Goal: Task Accomplishment & Management: Use online tool/utility

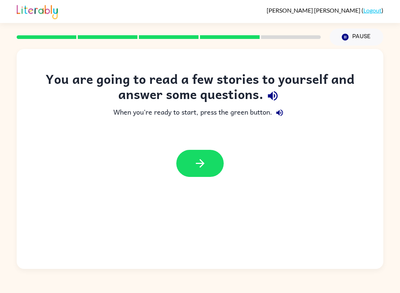
click at [199, 165] on icon "button" at bounding box center [200, 163] width 13 height 13
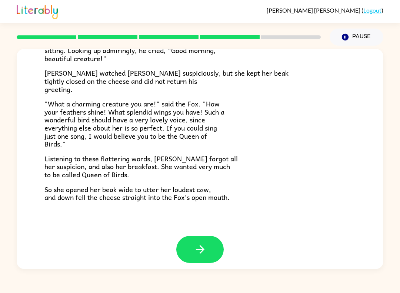
scroll to position [132, 0]
click at [194, 248] on icon "button" at bounding box center [200, 249] width 13 height 13
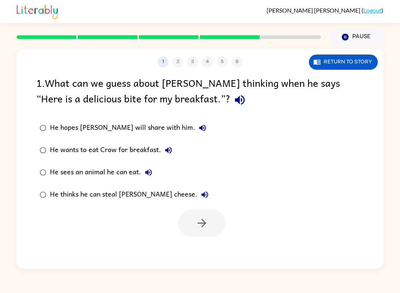
scroll to position [0, 0]
click at [213, 221] on button "button" at bounding box center [201, 222] width 47 height 27
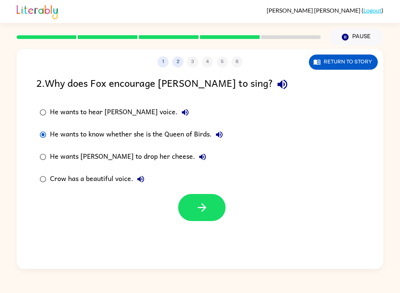
click at [206, 204] on icon "button" at bounding box center [202, 207] width 13 height 13
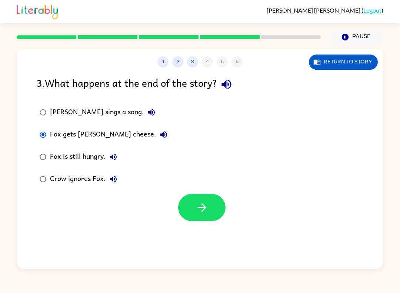
click at [197, 216] on button "button" at bounding box center [201, 207] width 47 height 27
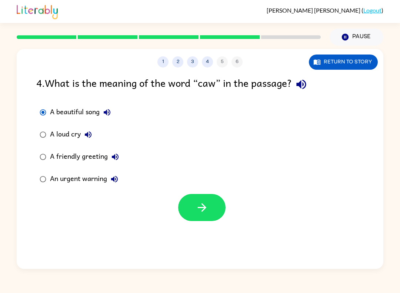
click at [210, 214] on button "button" at bounding box center [201, 207] width 47 height 27
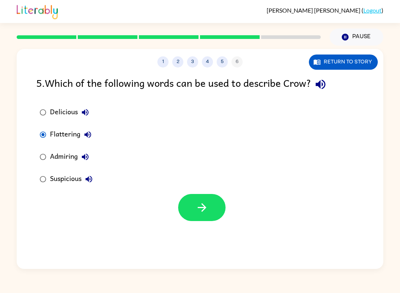
click at [201, 206] on icon "button" at bounding box center [202, 207] width 13 height 13
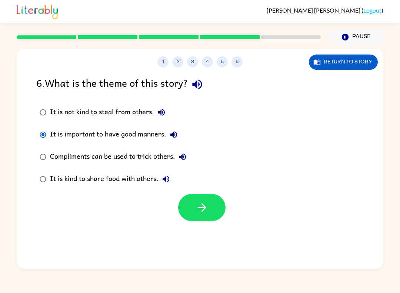
click at [195, 212] on button "button" at bounding box center [201, 207] width 47 height 27
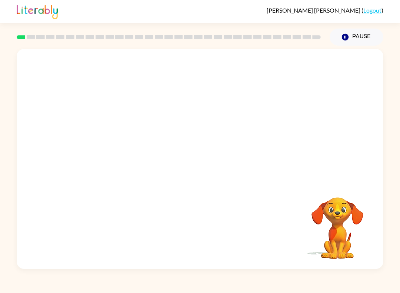
click at [349, 35] on icon "Pause" at bounding box center [345, 37] width 8 height 8
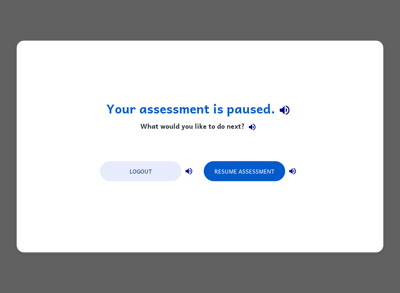
click at [258, 171] on button "Resume Assessment" at bounding box center [245, 171] width 82 height 20
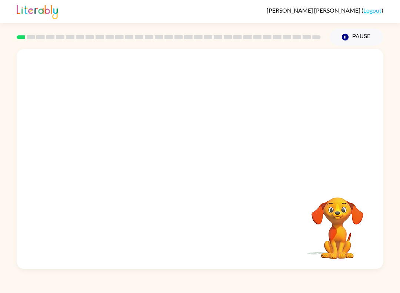
click at [105, 144] on video "Your browser must support playing .mp4 files to use Literably. Please try using…" at bounding box center [200, 115] width 367 height 133
click at [199, 165] on div at bounding box center [199, 162] width 47 height 27
click at [197, 162] on icon "button" at bounding box center [200, 162] width 13 height 13
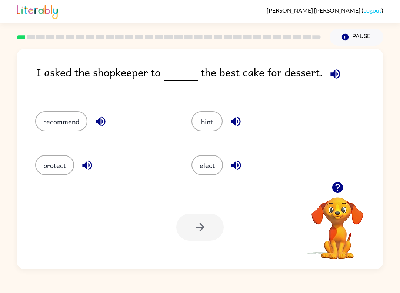
click at [53, 115] on button "recommend" at bounding box center [61, 121] width 52 height 20
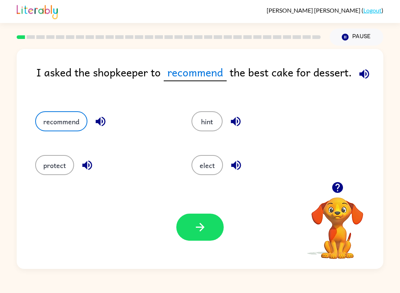
click at [204, 225] on icon "button" at bounding box center [200, 227] width 13 height 13
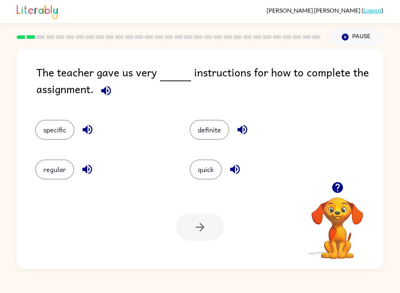
click at [50, 138] on button "specific" at bounding box center [54, 130] width 39 height 20
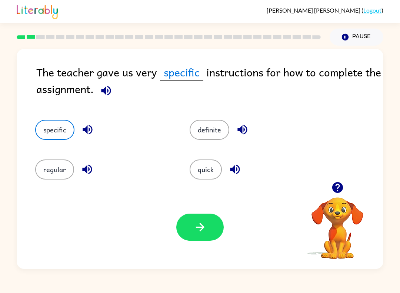
click at [196, 228] on icon "button" at bounding box center [200, 227] width 9 height 9
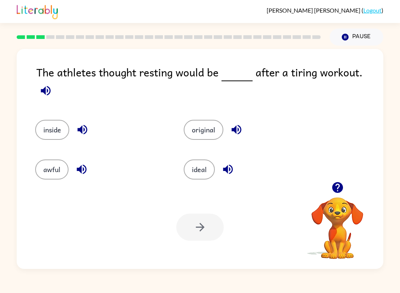
click at [205, 152] on div "ideal" at bounding box center [244, 165] width 149 height 40
click at [207, 167] on button "ideal" at bounding box center [199, 169] width 31 height 20
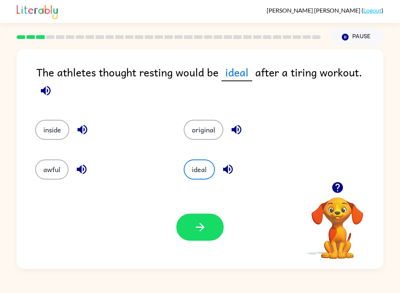
click at [201, 230] on icon "button" at bounding box center [200, 227] width 9 height 9
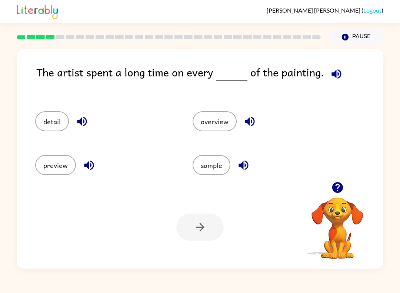
click at [62, 130] on button "detail" at bounding box center [52, 121] width 34 height 20
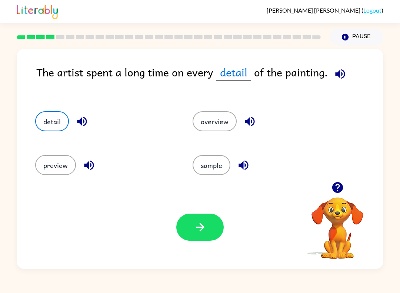
click at [195, 225] on icon "button" at bounding box center [200, 227] width 13 height 13
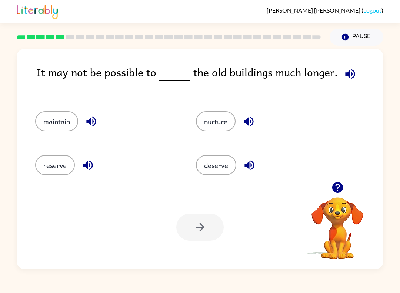
click at [57, 123] on button "maintain" at bounding box center [56, 121] width 43 height 20
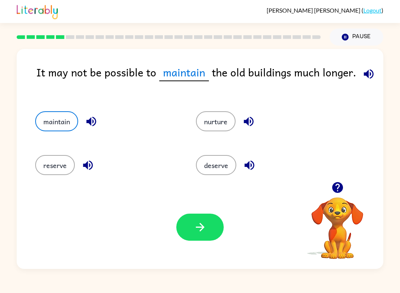
click at [205, 237] on button "button" at bounding box center [199, 227] width 47 height 27
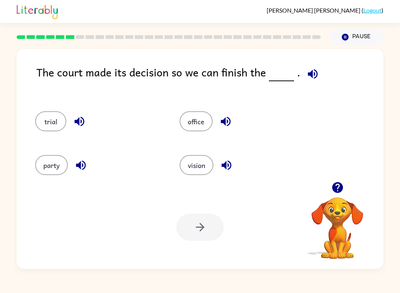
click at [48, 117] on button "trial" at bounding box center [50, 121] width 31 height 20
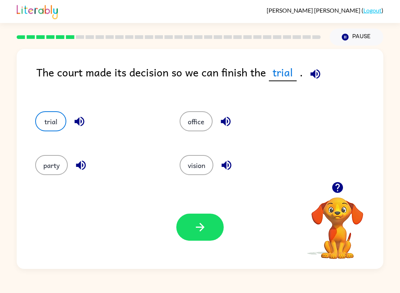
click at [205, 226] on icon "button" at bounding box center [200, 227] width 13 height 13
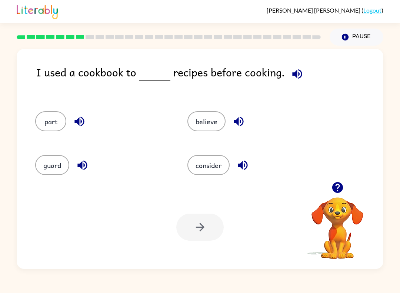
click at [243, 165] on icon "button" at bounding box center [243, 166] width 10 height 10
click at [238, 128] on icon "button" at bounding box center [238, 121] width 13 height 13
click at [205, 124] on button "believe" at bounding box center [207, 121] width 38 height 20
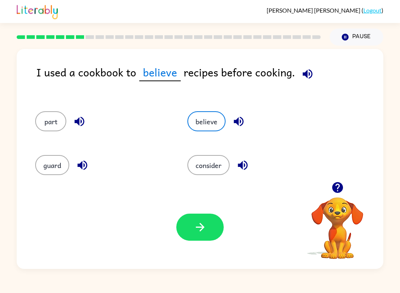
click at [204, 231] on icon "button" at bounding box center [200, 227] width 13 height 13
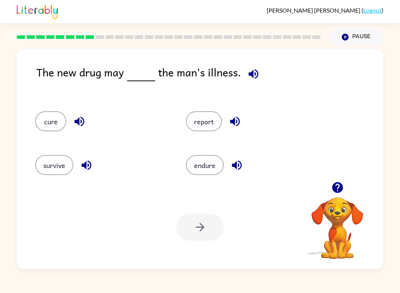
click at [62, 117] on button "cure" at bounding box center [50, 121] width 31 height 20
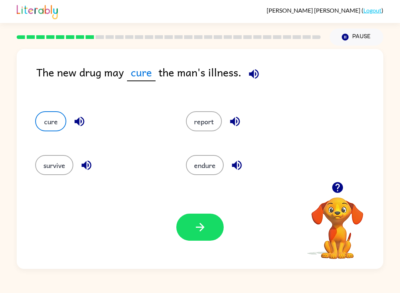
click at [200, 225] on icon "button" at bounding box center [200, 227] width 13 height 13
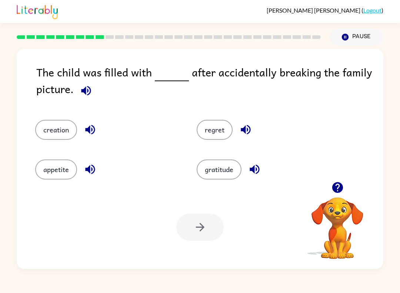
click at [218, 128] on button "regret" at bounding box center [215, 130] width 36 height 20
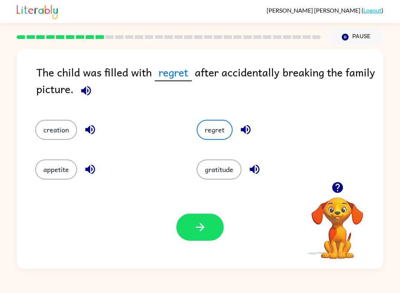
click at [202, 240] on button "button" at bounding box center [199, 227] width 47 height 27
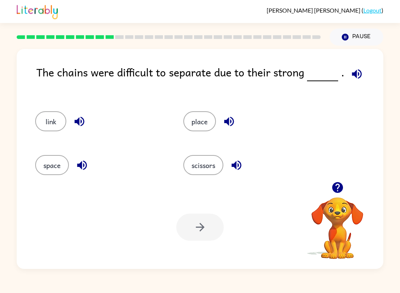
click at [50, 117] on button "link" at bounding box center [50, 121] width 31 height 20
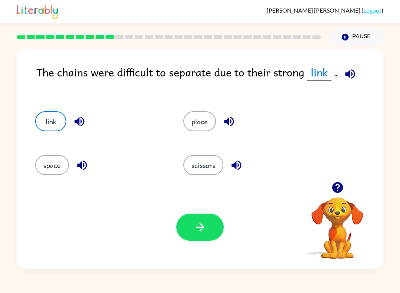
click at [193, 227] on button "button" at bounding box center [199, 227] width 47 height 27
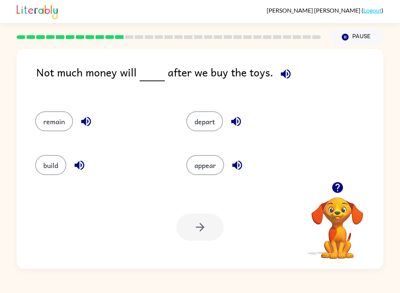
click at [193, 220] on div at bounding box center [199, 227] width 47 height 27
click at [54, 127] on button "remain" at bounding box center [54, 121] width 38 height 20
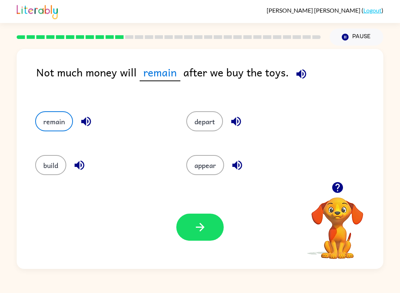
click at [193, 229] on button "button" at bounding box center [199, 227] width 47 height 27
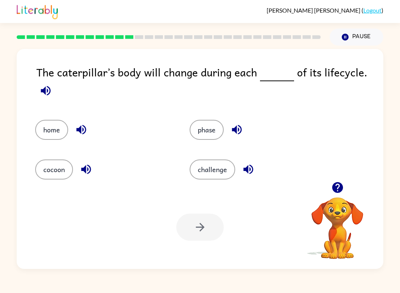
click at [202, 128] on button "phase" at bounding box center [207, 130] width 34 height 20
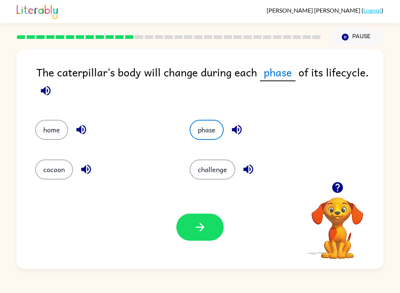
click at [199, 225] on icon "button" at bounding box center [200, 227] width 13 height 13
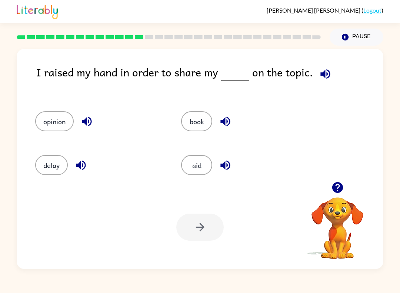
click at [196, 227] on div at bounding box center [199, 227] width 47 height 27
click at [41, 113] on button "opinion" at bounding box center [54, 121] width 39 height 20
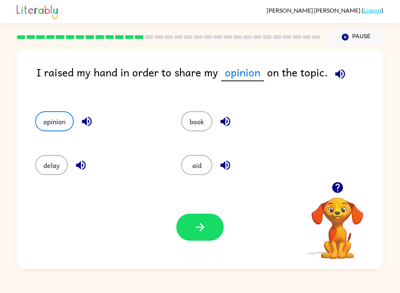
click at [187, 232] on button "button" at bounding box center [199, 227] width 47 height 27
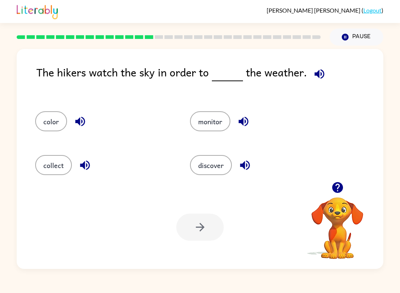
click at [206, 127] on button "monitor" at bounding box center [210, 121] width 40 height 20
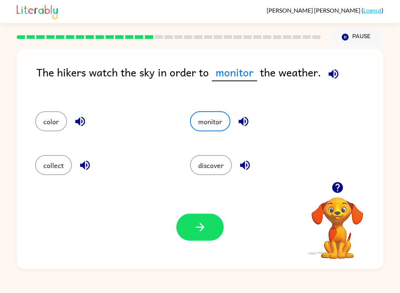
click at [197, 236] on button "button" at bounding box center [199, 227] width 47 height 27
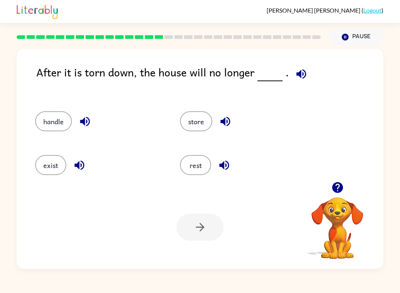
click at [33, 168] on div "exist" at bounding box center [93, 163] width 145 height 44
click at [53, 169] on button "exist" at bounding box center [50, 165] width 31 height 20
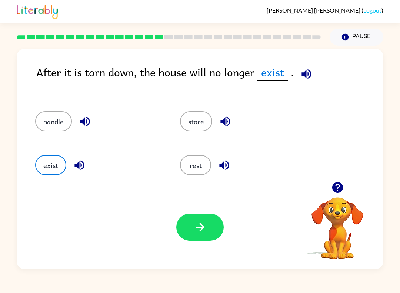
click at [218, 223] on button "button" at bounding box center [199, 227] width 47 height 27
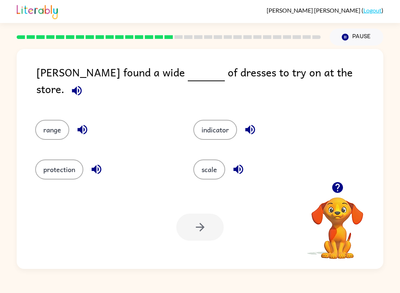
click at [47, 120] on button "range" at bounding box center [52, 130] width 34 height 20
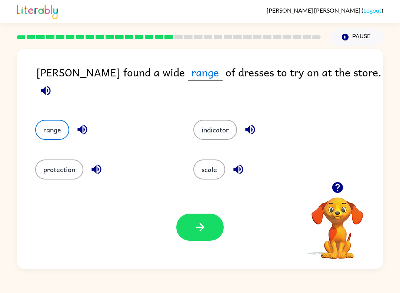
click at [192, 227] on button "button" at bounding box center [199, 227] width 47 height 27
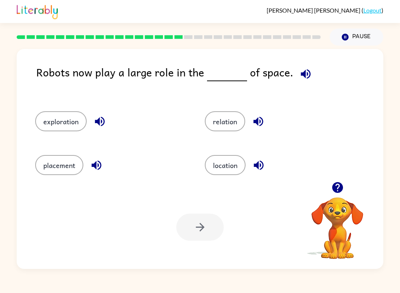
click at [53, 125] on button "exploration" at bounding box center [61, 121] width 52 height 20
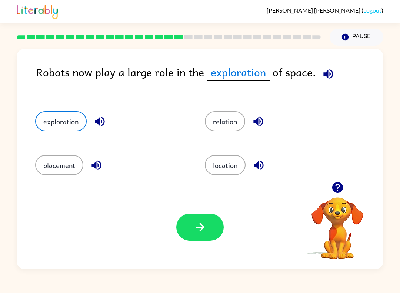
click at [216, 218] on button "button" at bounding box center [199, 227] width 47 height 27
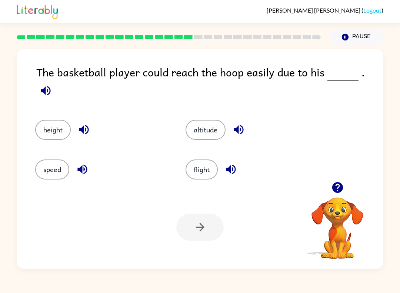
click at [40, 125] on button "height" at bounding box center [53, 130] width 36 height 20
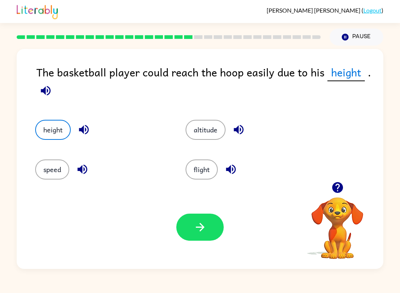
click at [197, 224] on icon "button" at bounding box center [200, 227] width 13 height 13
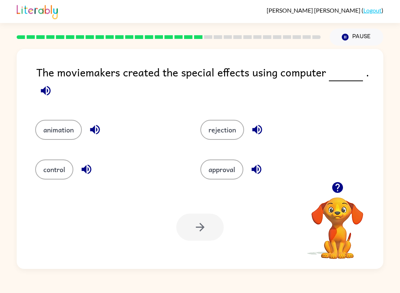
click at [41, 130] on button "animation" at bounding box center [58, 130] width 47 height 20
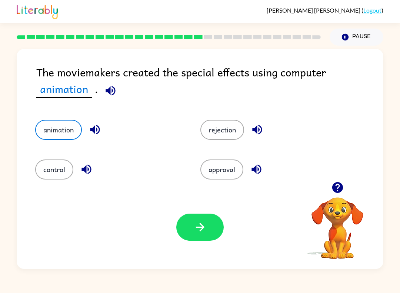
click at [204, 241] on button "button" at bounding box center [199, 227] width 47 height 27
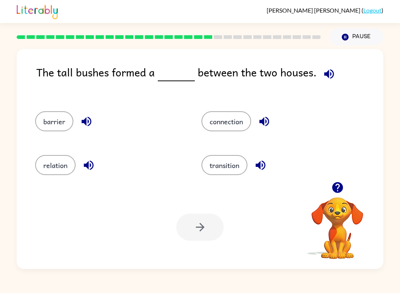
click at [47, 120] on button "barrier" at bounding box center [54, 121] width 38 height 20
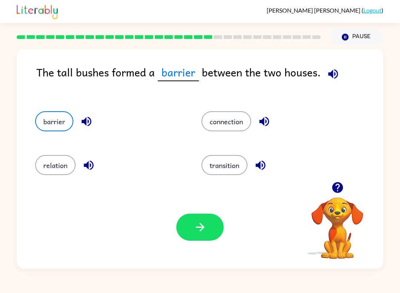
click at [196, 234] on button "button" at bounding box center [199, 227] width 47 height 27
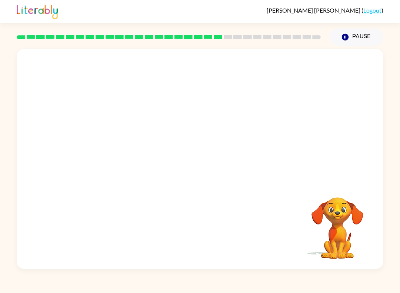
click at [126, 155] on video "Your browser must support playing .mp4 files to use Literably. Please try using…" at bounding box center [200, 115] width 367 height 133
click at [133, 157] on video "Your browser must support playing .mp4 files to use Literably. Please try using…" at bounding box center [200, 115] width 367 height 133
click at [196, 163] on icon "button" at bounding box center [200, 162] width 9 height 9
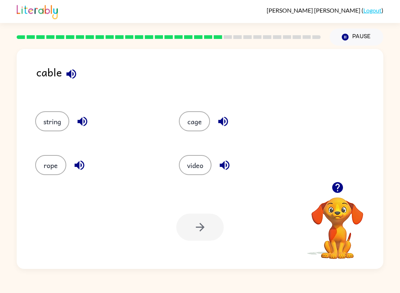
click at [55, 165] on button "rope" at bounding box center [50, 165] width 31 height 20
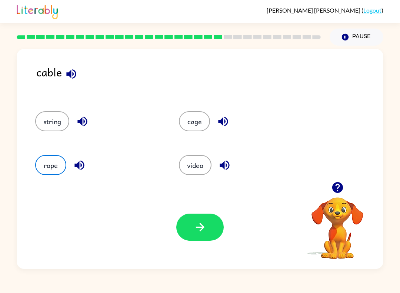
click at [201, 240] on button "button" at bounding box center [199, 227] width 47 height 27
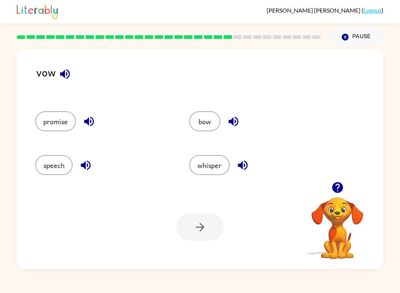
click at [48, 126] on button "promise" at bounding box center [55, 121] width 41 height 20
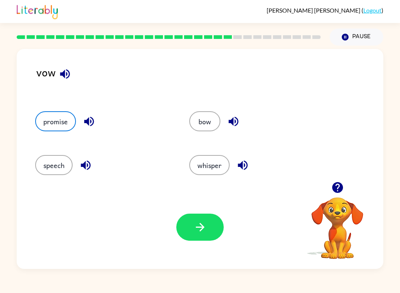
click at [198, 227] on icon "button" at bounding box center [200, 227] width 9 height 9
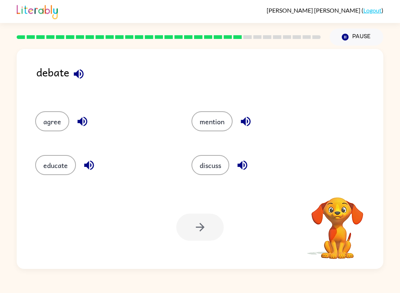
click at [214, 169] on button "discuss" at bounding box center [211, 165] width 38 height 20
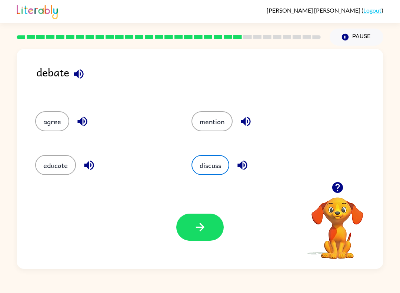
click at [200, 241] on button "button" at bounding box center [199, 227] width 47 height 27
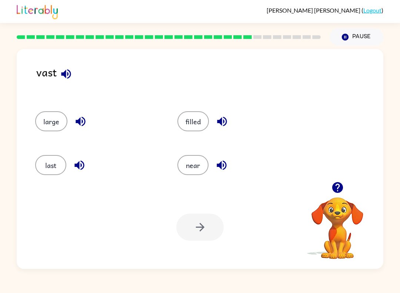
click at [189, 165] on button "near" at bounding box center [193, 165] width 31 height 20
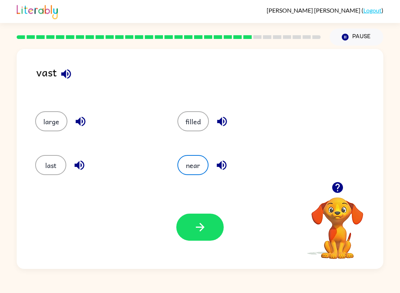
click at [189, 227] on button "button" at bounding box center [199, 227] width 47 height 27
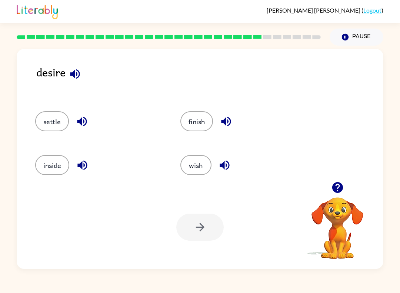
click at [194, 172] on button "wish" at bounding box center [196, 165] width 31 height 20
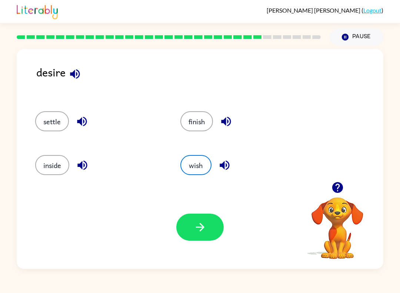
click at [190, 226] on button "button" at bounding box center [199, 227] width 47 height 27
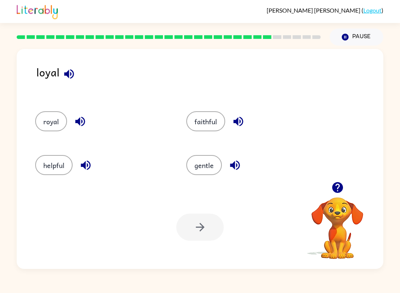
click at [207, 237] on div at bounding box center [199, 227] width 47 height 27
click at [200, 126] on button "faithful" at bounding box center [205, 121] width 39 height 20
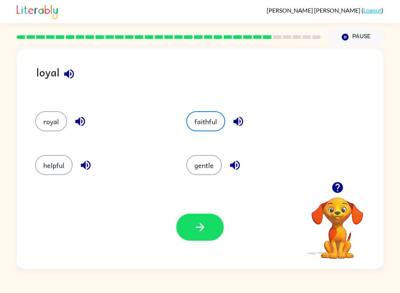
click at [198, 224] on icon "button" at bounding box center [200, 227] width 13 height 13
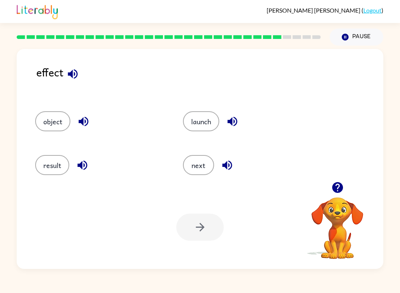
click at [44, 166] on button "result" at bounding box center [52, 165] width 34 height 20
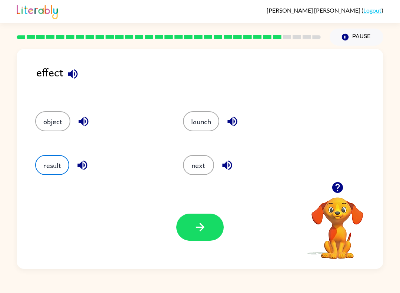
click at [192, 216] on button "button" at bounding box center [199, 227] width 47 height 27
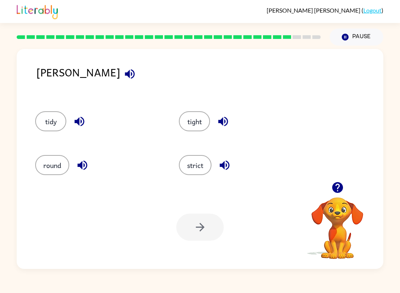
click at [31, 140] on div "tidy" at bounding box center [93, 119] width 144 height 44
click at [45, 120] on button "tidy" at bounding box center [50, 121] width 31 height 20
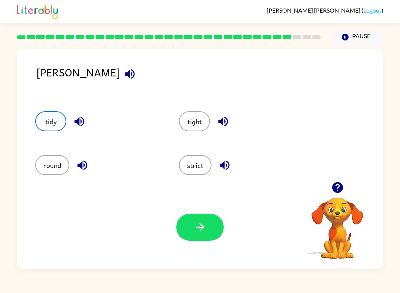
click at [192, 169] on button "strict" at bounding box center [195, 165] width 33 height 20
click at [196, 227] on icon "button" at bounding box center [200, 227] width 9 height 9
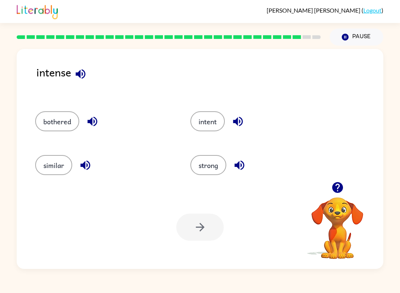
click at [204, 128] on button "intent" at bounding box center [208, 121] width 34 height 20
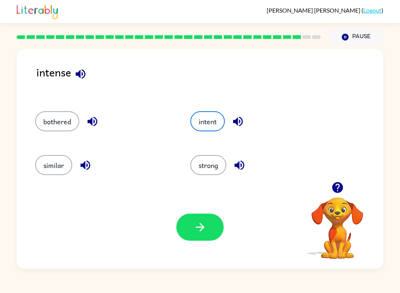
click at [196, 227] on icon "button" at bounding box center [200, 227] width 13 height 13
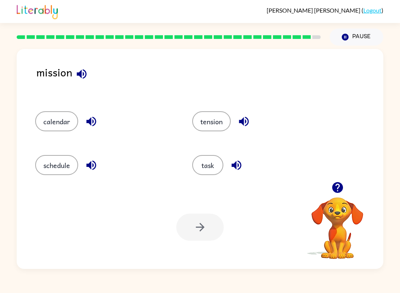
click at [206, 170] on button "task" at bounding box center [207, 165] width 31 height 20
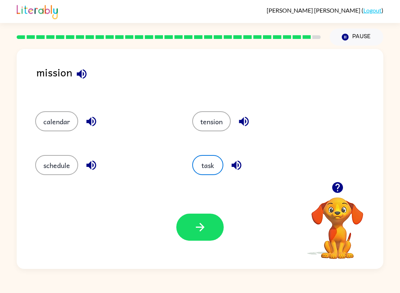
click at [195, 231] on icon "button" at bounding box center [200, 227] width 13 height 13
